Goal: Navigation & Orientation: Find specific page/section

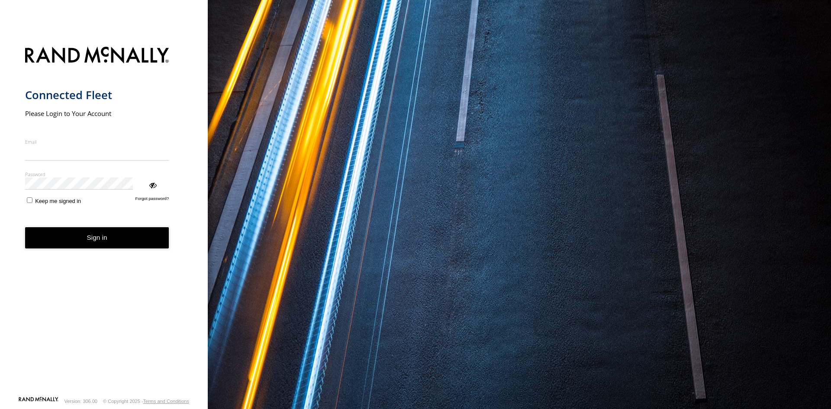
type input "**********"
click at [84, 227] on button "Sign in" at bounding box center [97, 237] width 144 height 21
drag, startPoint x: 81, startPoint y: 194, endPoint x: 75, endPoint y: 100, distance: 94.5
click at [81, 227] on button "Sign in" at bounding box center [97, 237] width 144 height 21
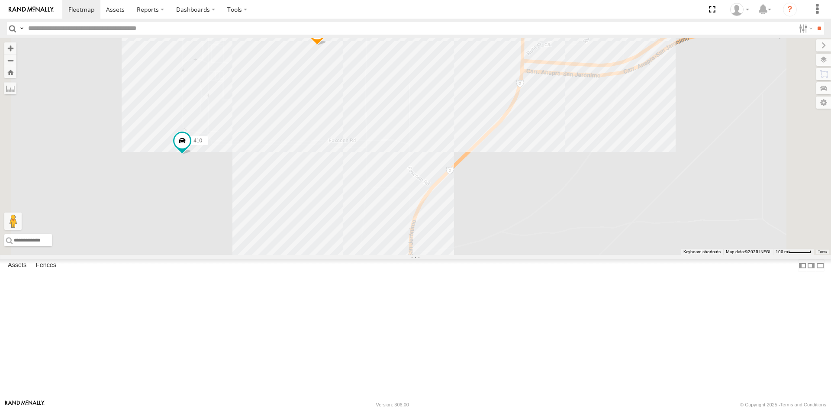
click at [490, 255] on div "410 7169 12" at bounding box center [415, 146] width 831 height 217
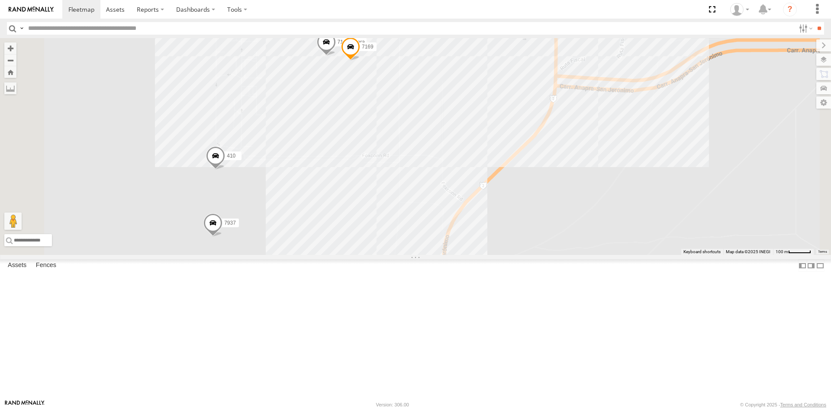
drag, startPoint x: 391, startPoint y: 310, endPoint x: 413, endPoint y: 270, distance: 45.1
click at [413, 255] on div "3485186707B8 4093 8689 0054 7937 410 11 711 camara 7169" at bounding box center [415, 146] width 831 height 217
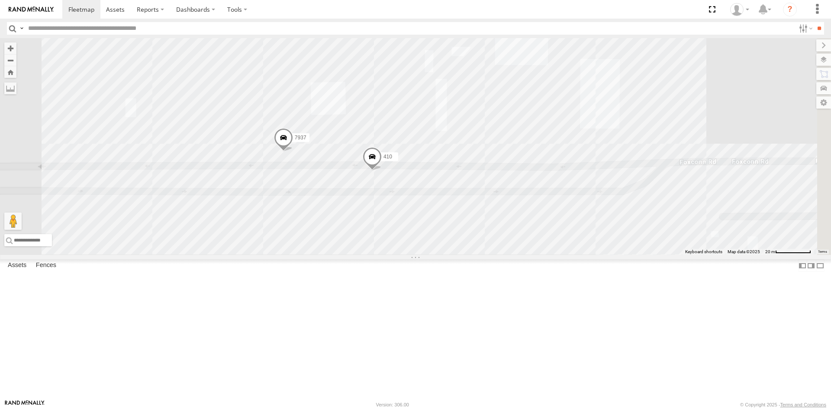
click at [515, 255] on div "8025 7937 410" at bounding box center [415, 146] width 831 height 217
